Goal: Task Accomplishment & Management: Manage account settings

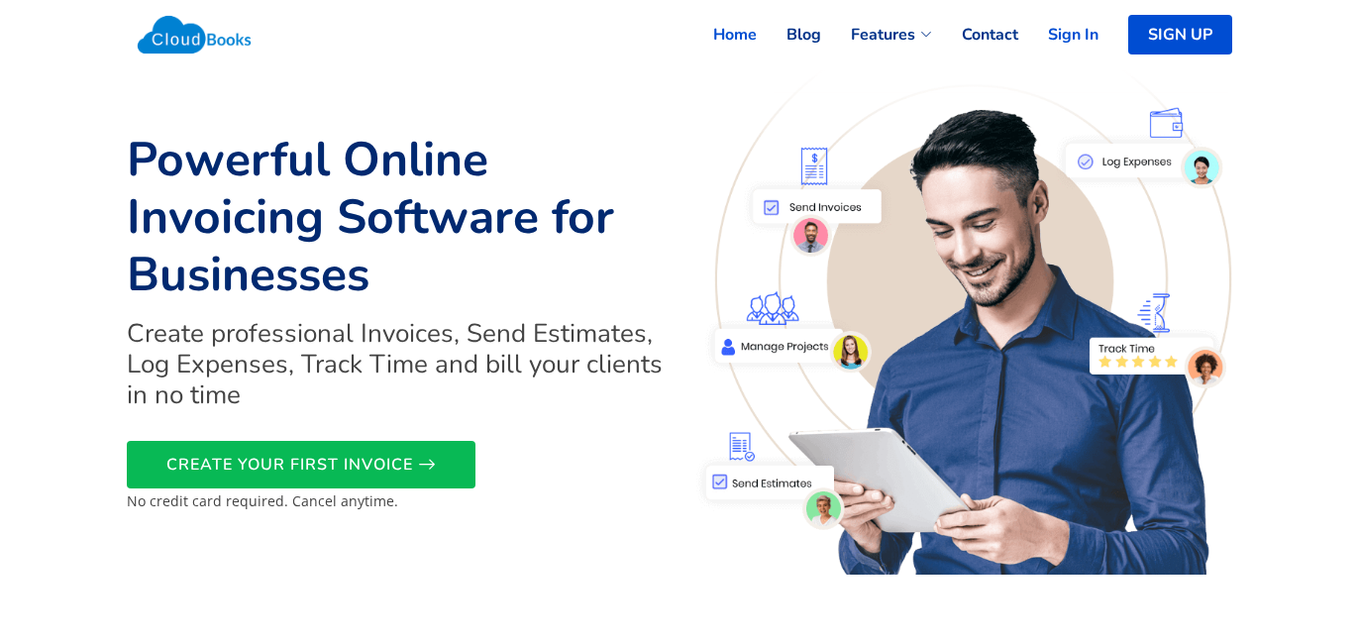
click at [1083, 38] on link "Sign In" at bounding box center [1059, 35] width 80 height 44
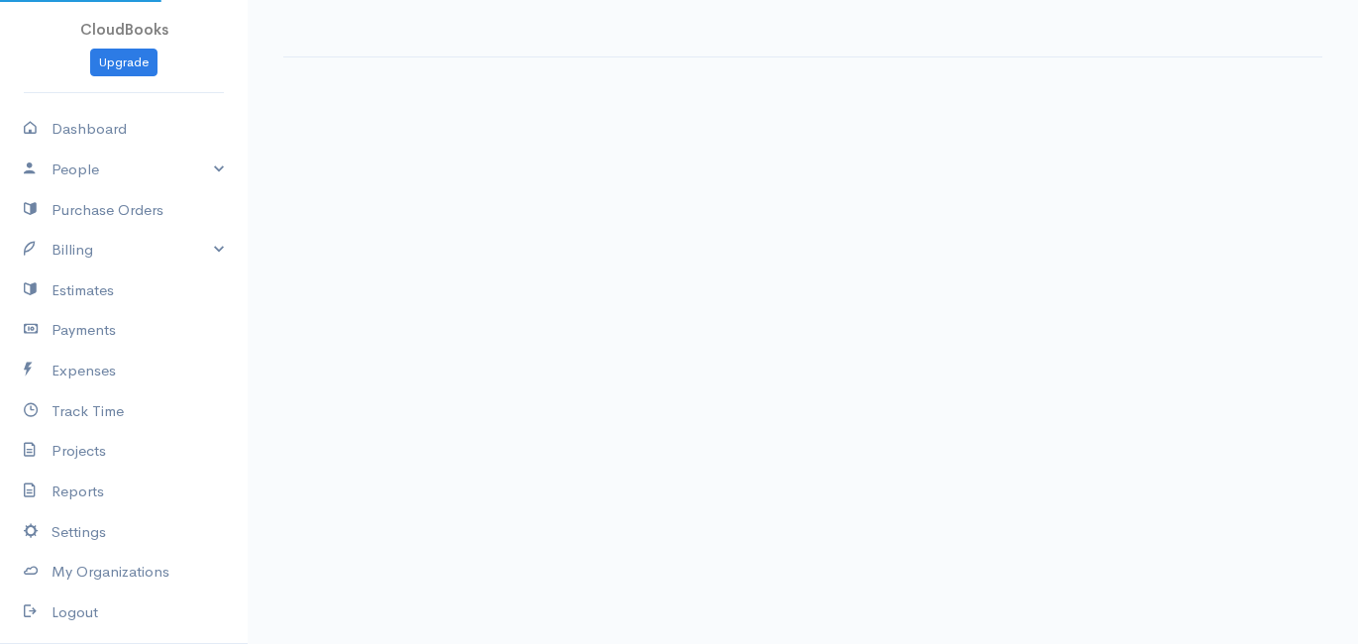
select select "365"
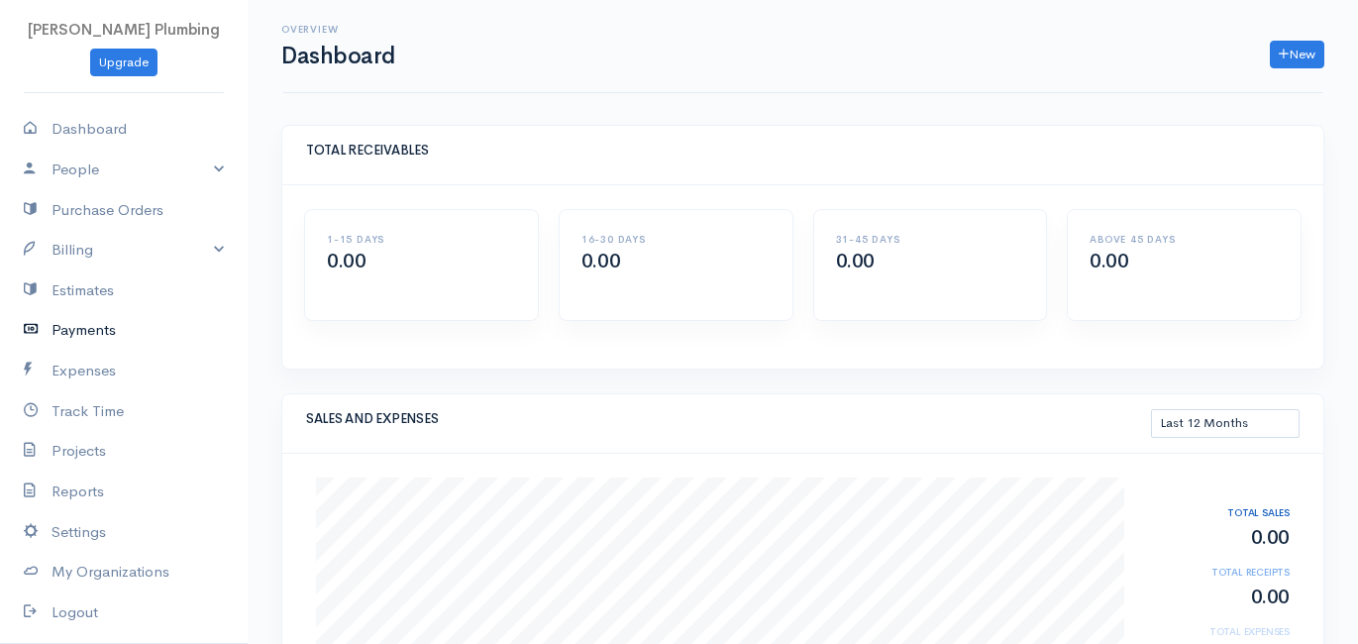
click at [74, 328] on link "Payments" at bounding box center [124, 330] width 248 height 41
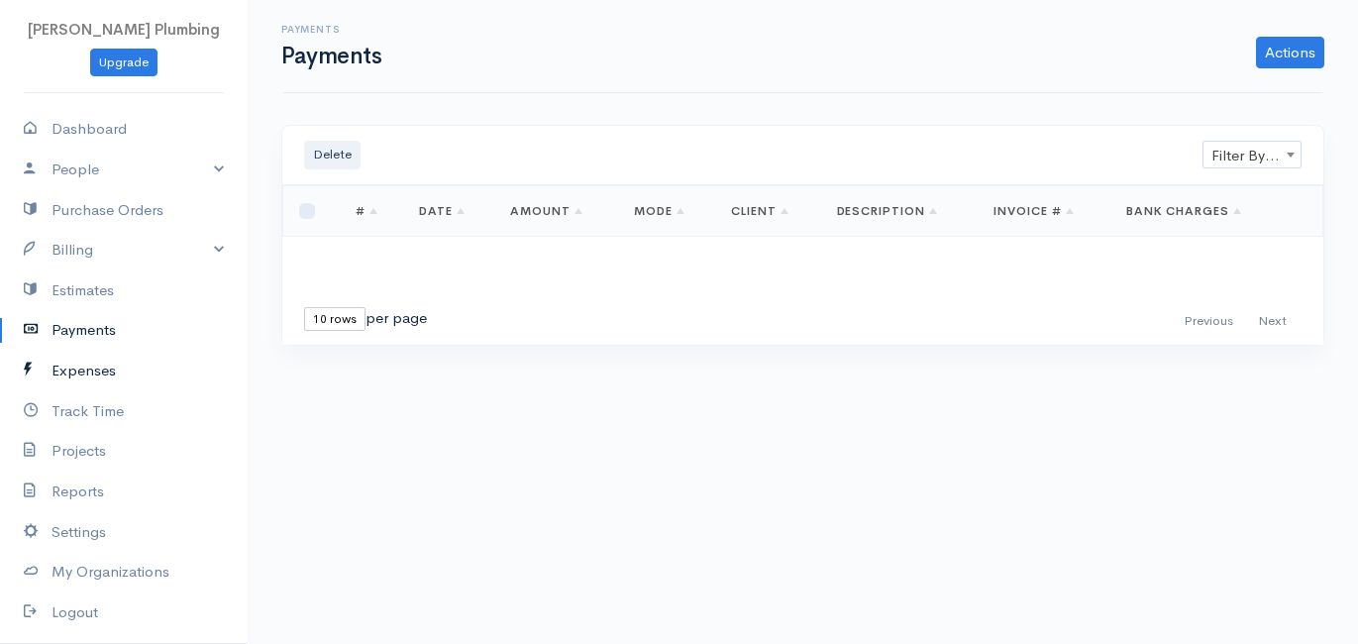
scroll to position [68, 0]
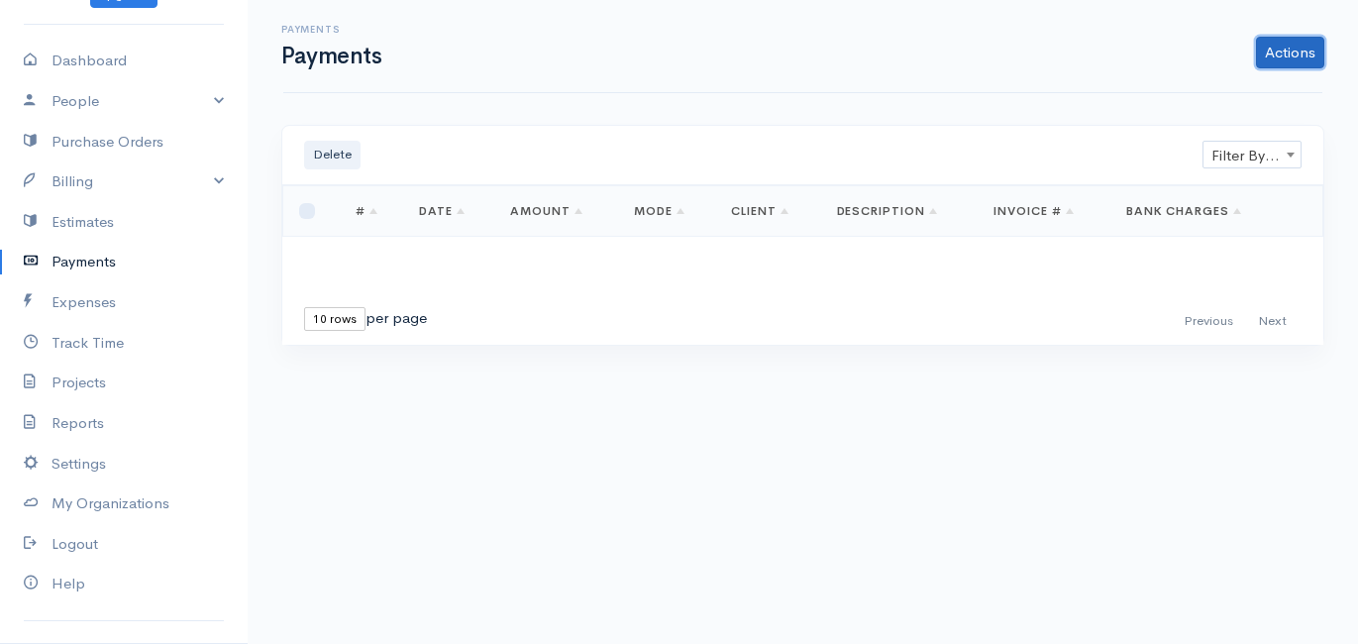
click at [1271, 52] on link "Actions" at bounding box center [1290, 53] width 68 height 32
click at [1244, 123] on link "Import Bank Statement" at bounding box center [1224, 128] width 204 height 35
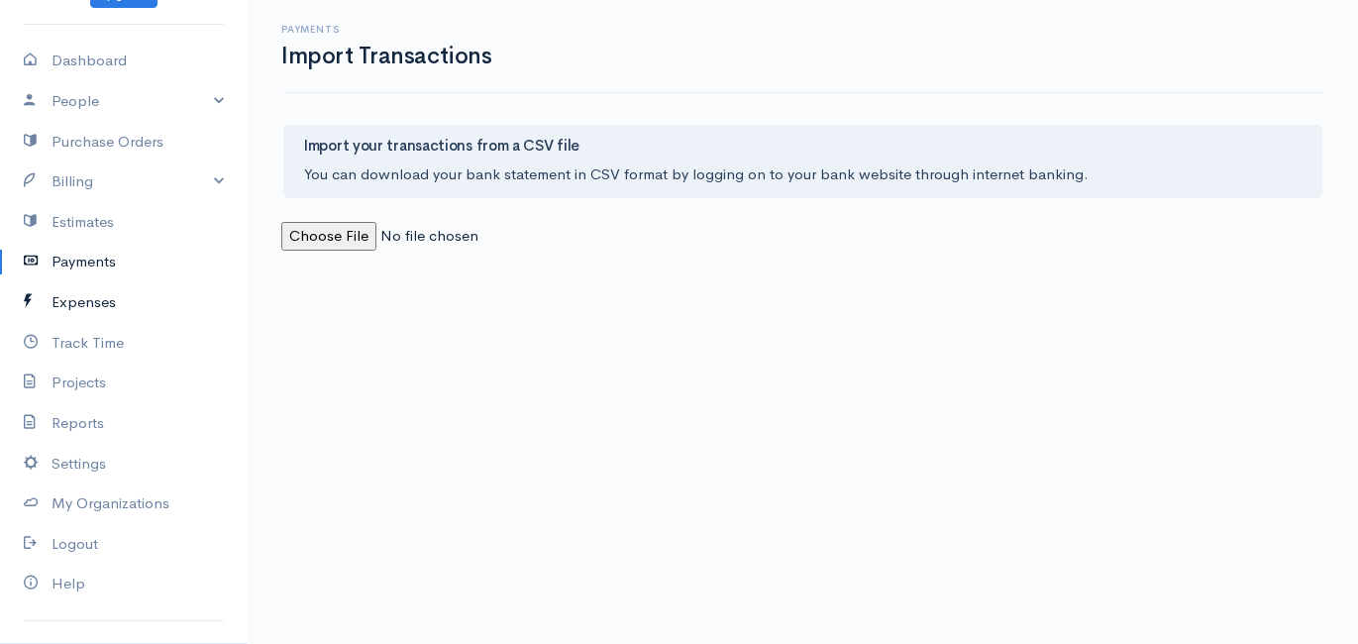
scroll to position [95, 0]
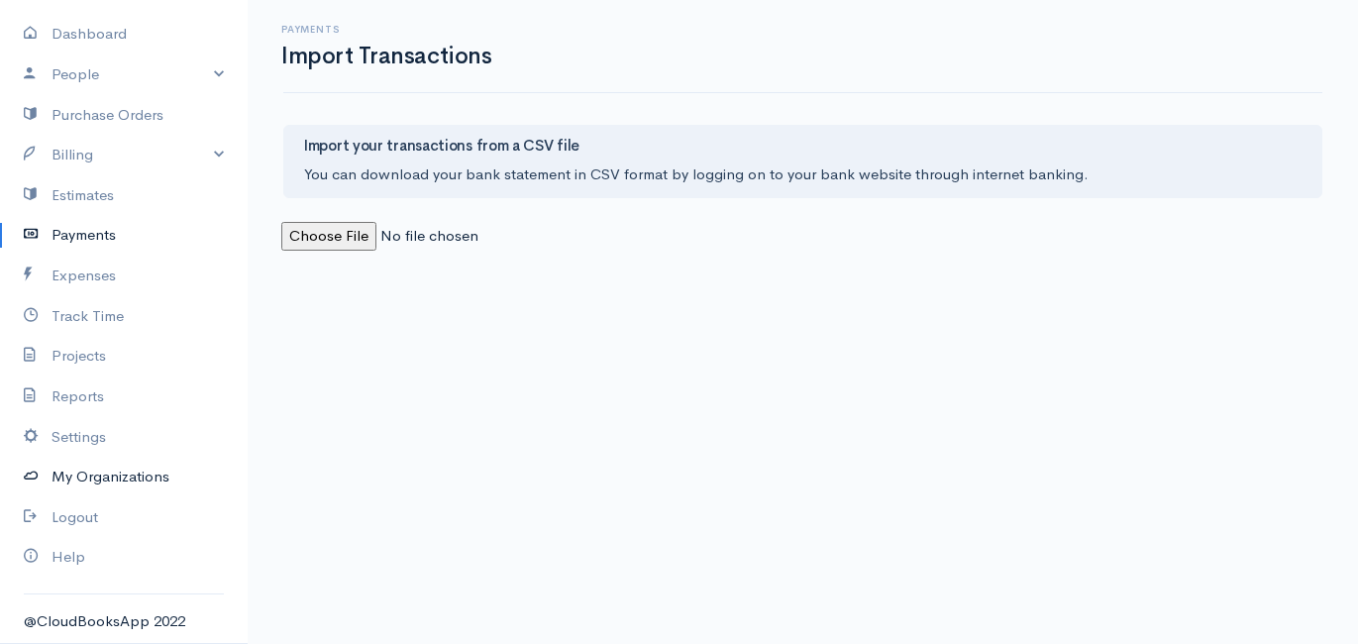
click at [116, 479] on link "My Organizations" at bounding box center [124, 477] width 248 height 41
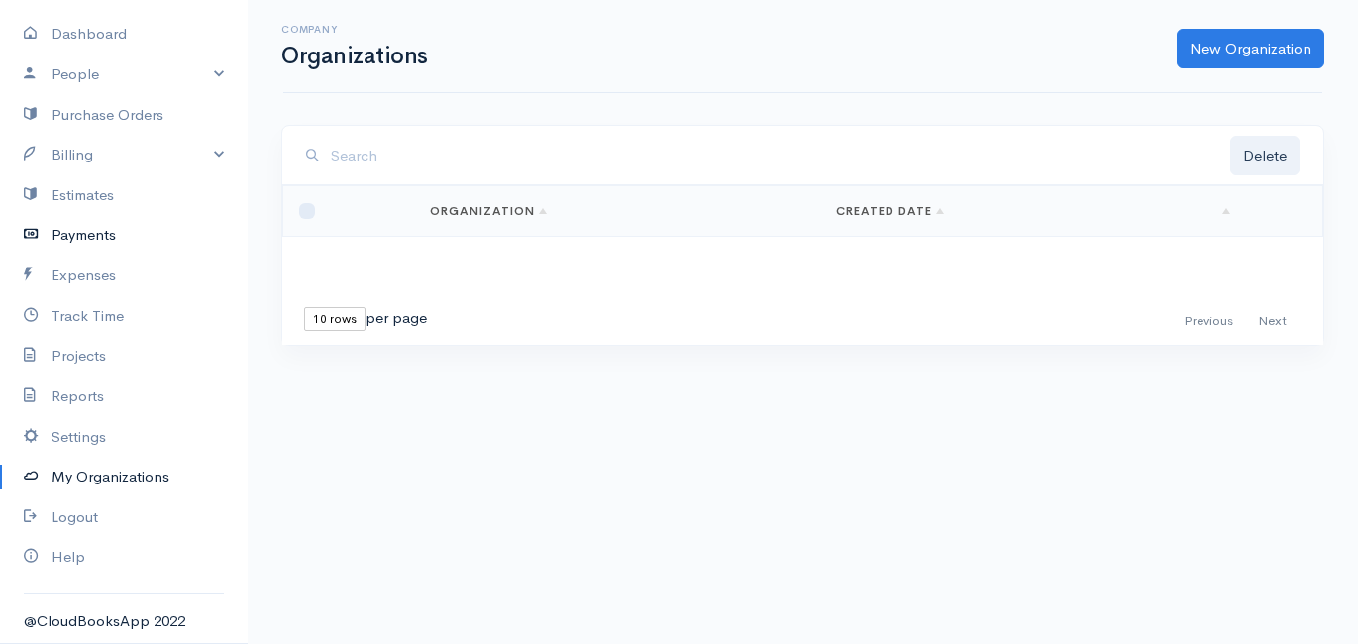
click at [141, 244] on link "Payments" at bounding box center [124, 235] width 248 height 41
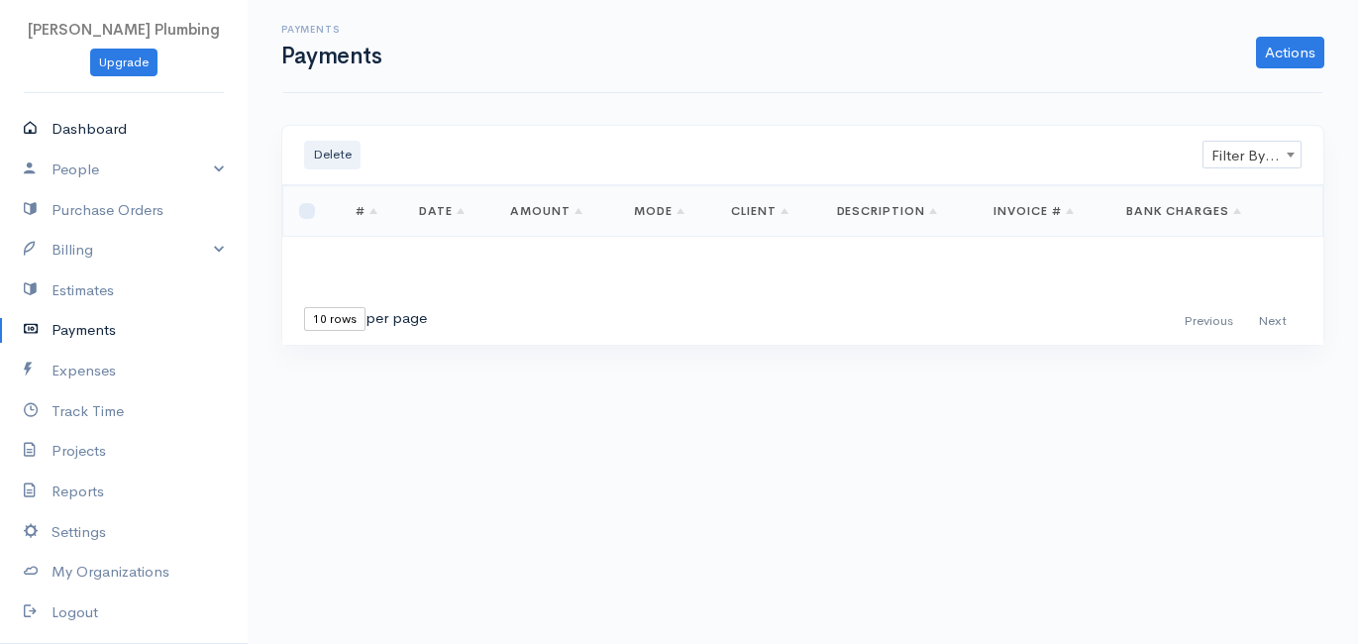
click at [131, 140] on link "Dashboard" at bounding box center [124, 129] width 248 height 41
select select "365"
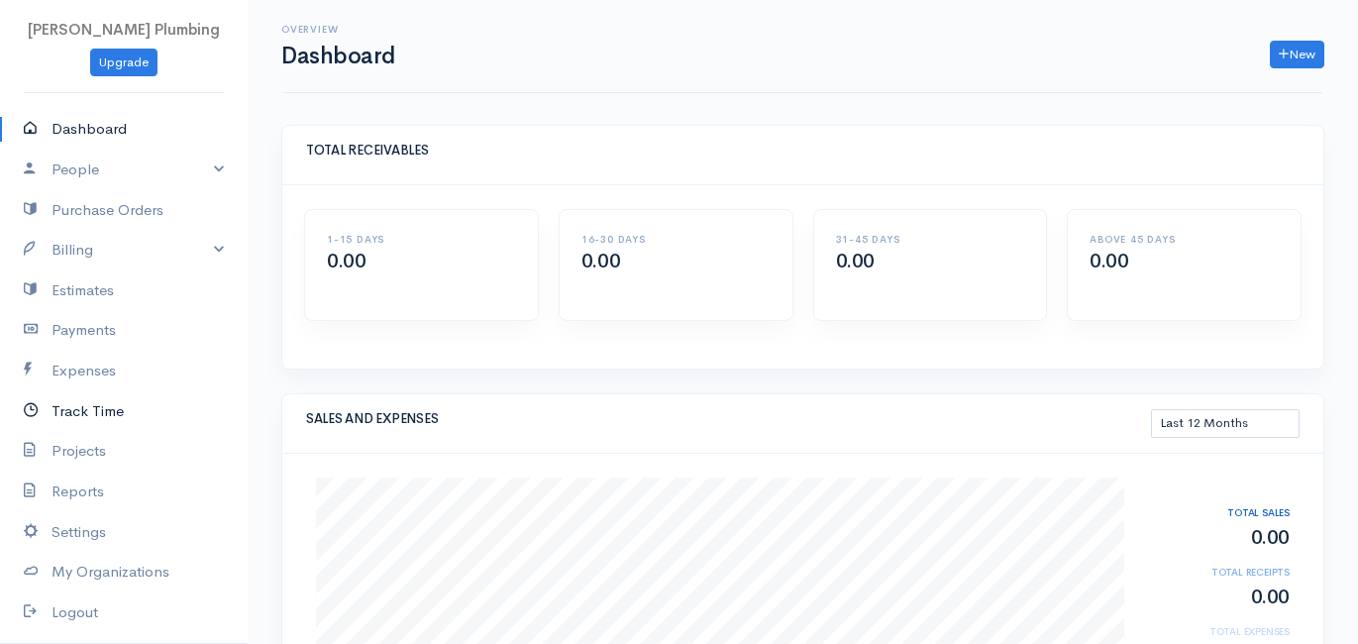
scroll to position [95, 0]
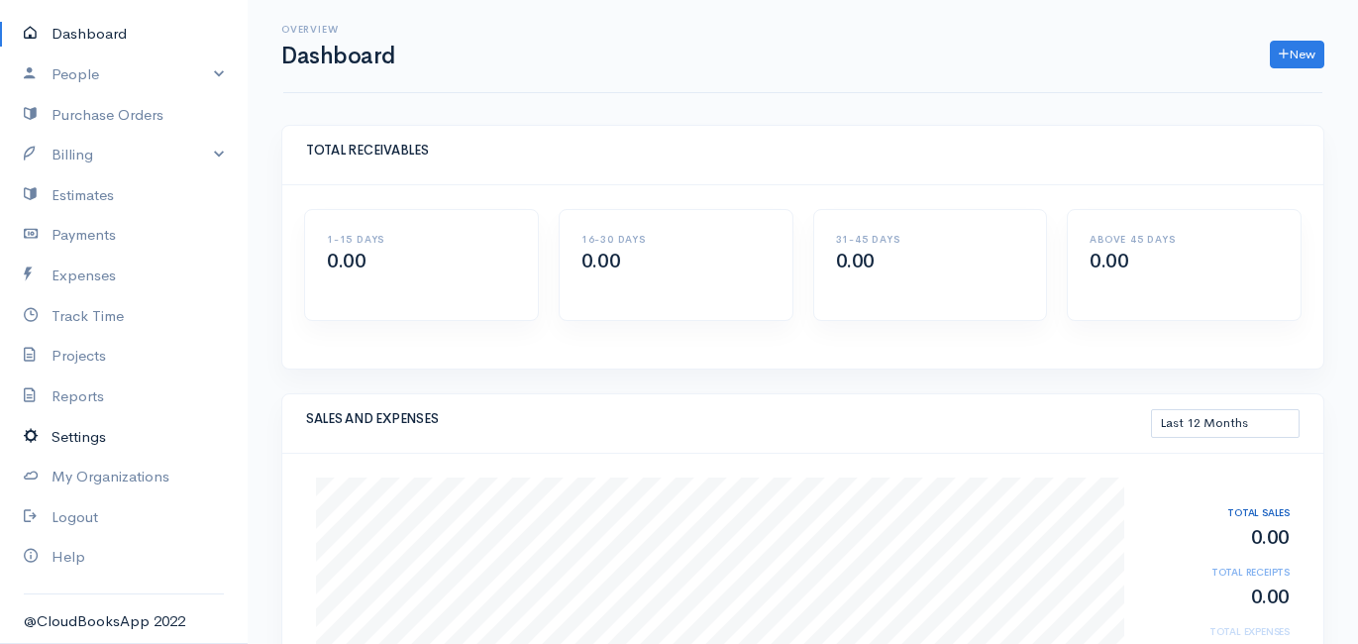
click at [89, 443] on link "Settings" at bounding box center [124, 437] width 248 height 41
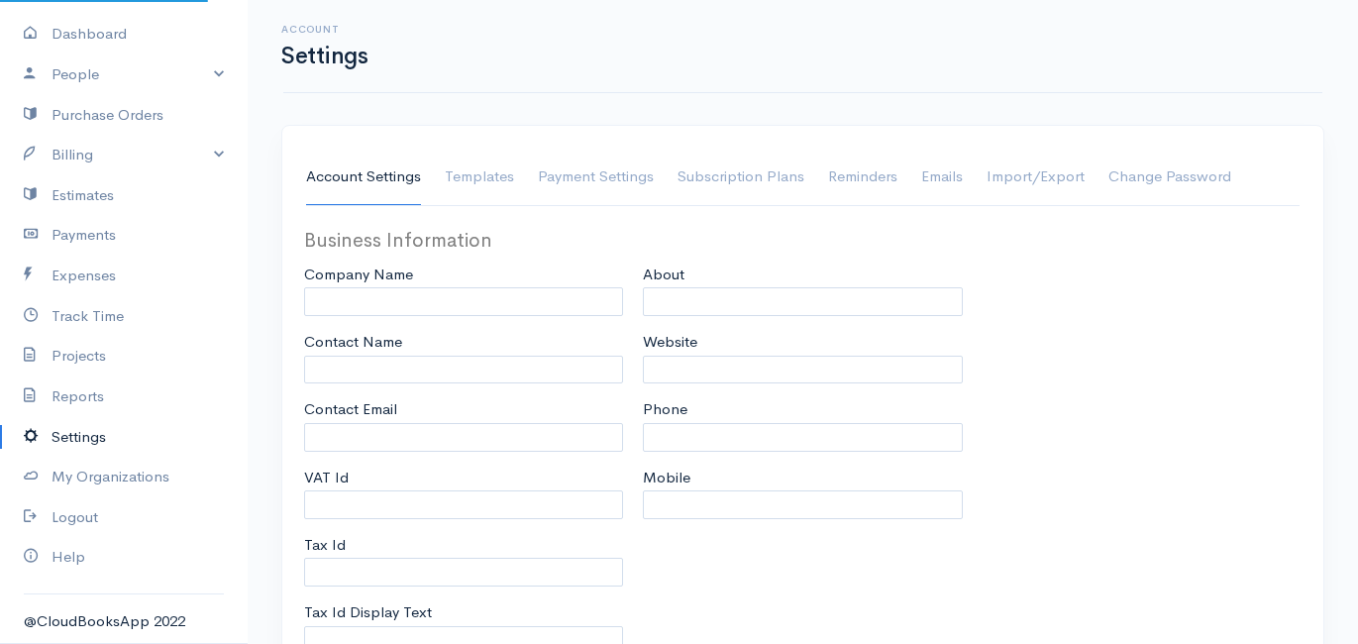
select select
select select "3"
type input "[EMAIL_ADDRESS][DOMAIN_NAME]"
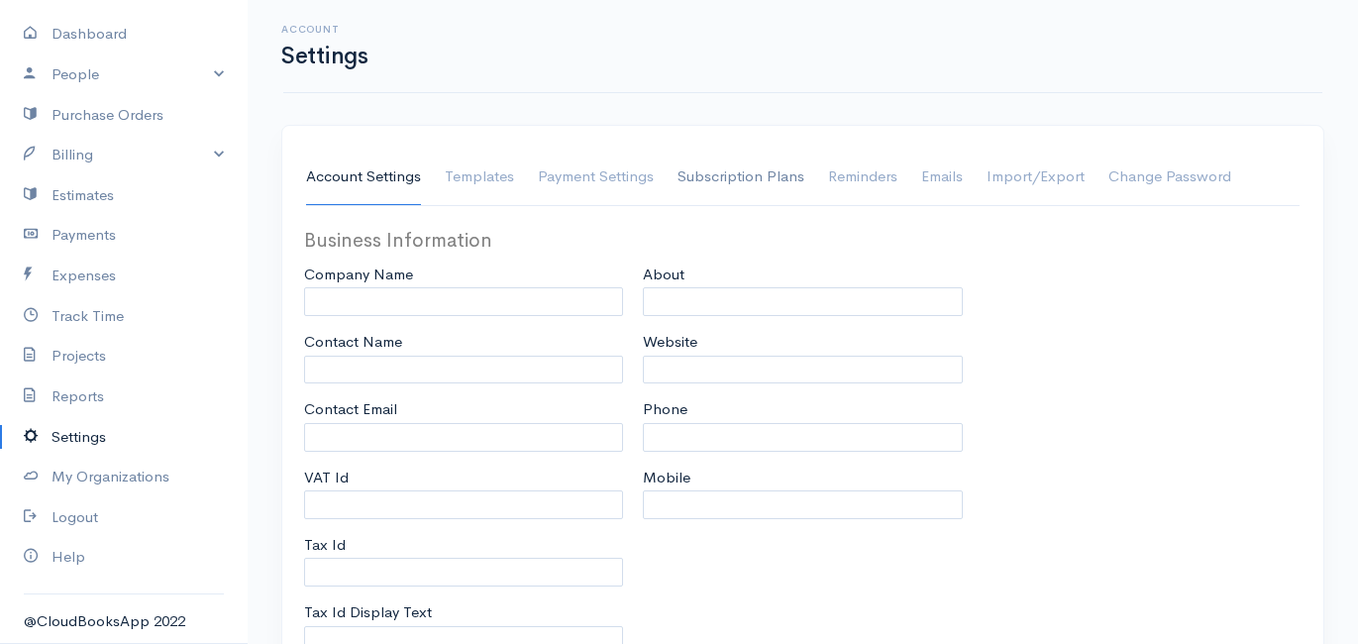
click at [747, 175] on link "Subscription Plans" at bounding box center [741, 177] width 127 height 55
